Goal: Find specific page/section: Find specific page/section

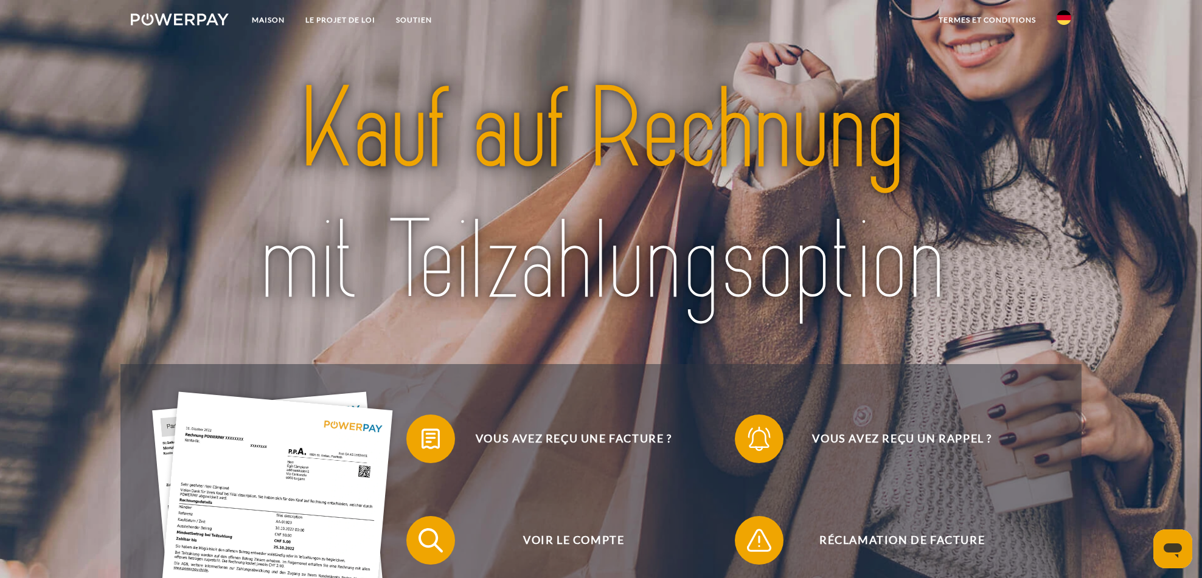
click at [1068, 20] on img at bounding box center [1063, 17] width 15 height 15
click at [1062, 60] on img at bounding box center [1063, 57] width 15 height 15
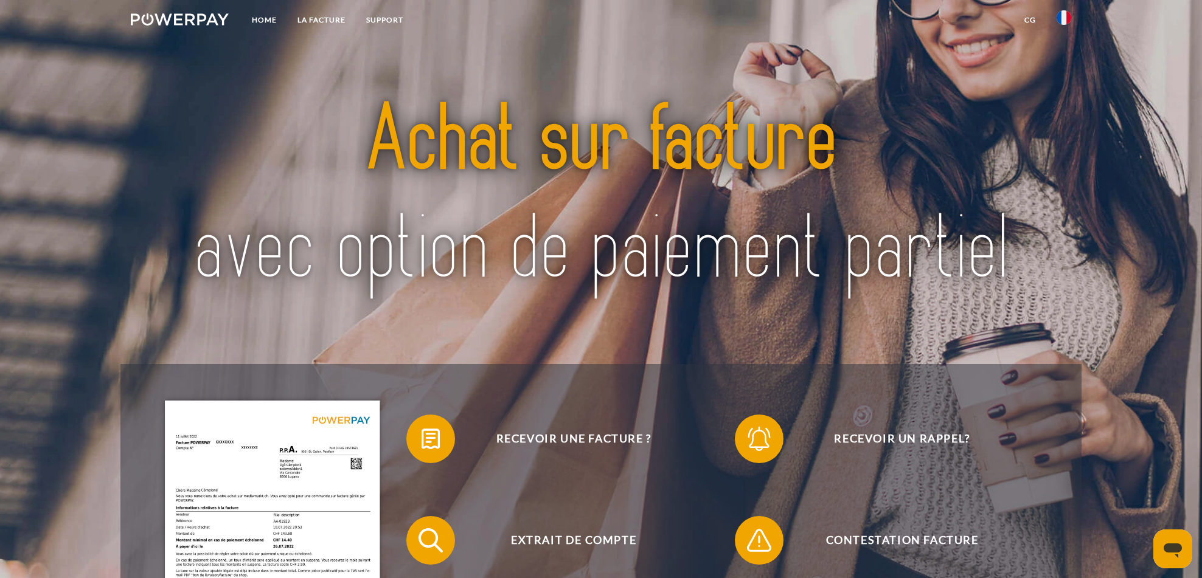
click at [1033, 19] on link "CG" at bounding box center [1030, 20] width 32 height 22
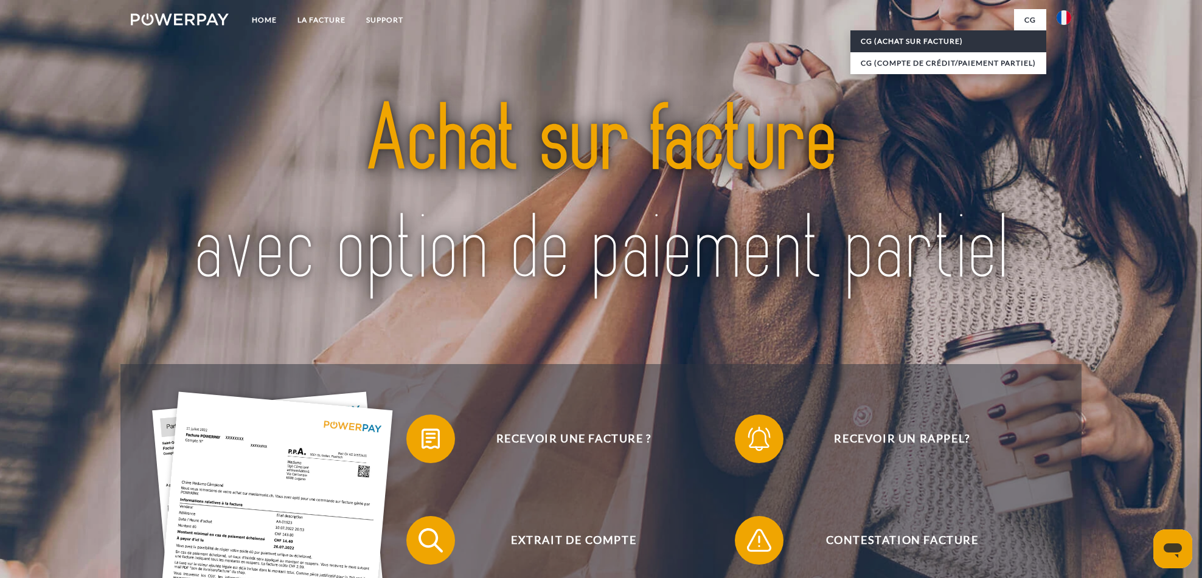
click at [976, 35] on link "CG (achat sur facture)" at bounding box center [948, 41] width 196 height 22
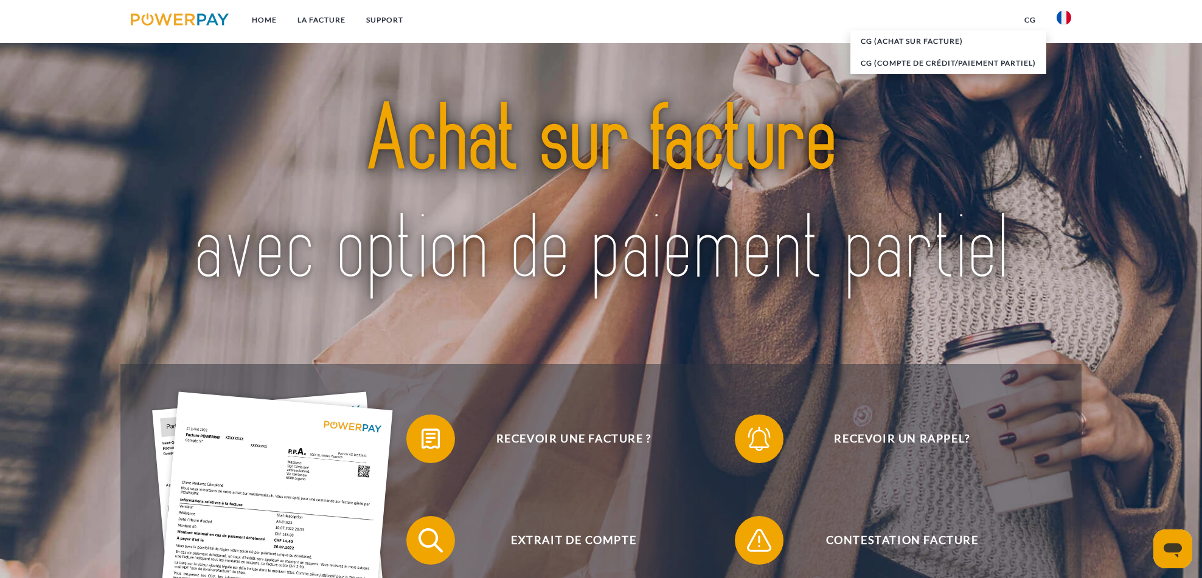
scroll to position [201, 0]
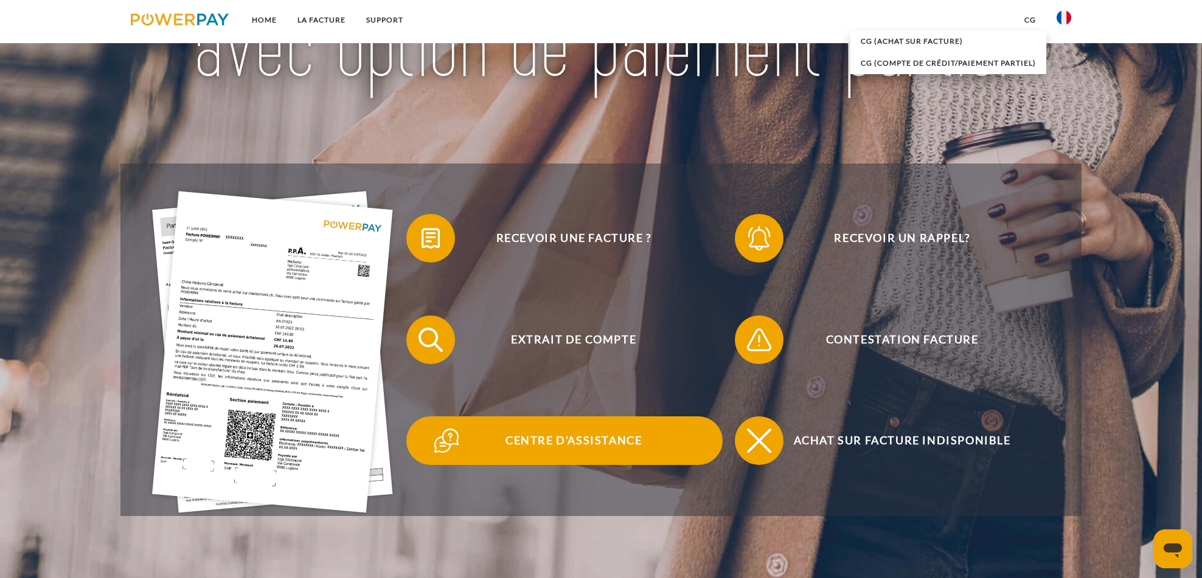
click at [583, 443] on span "Centre d'assistance" at bounding box center [573, 441] width 298 height 49
